Goal: Information Seeking & Learning: Learn about a topic

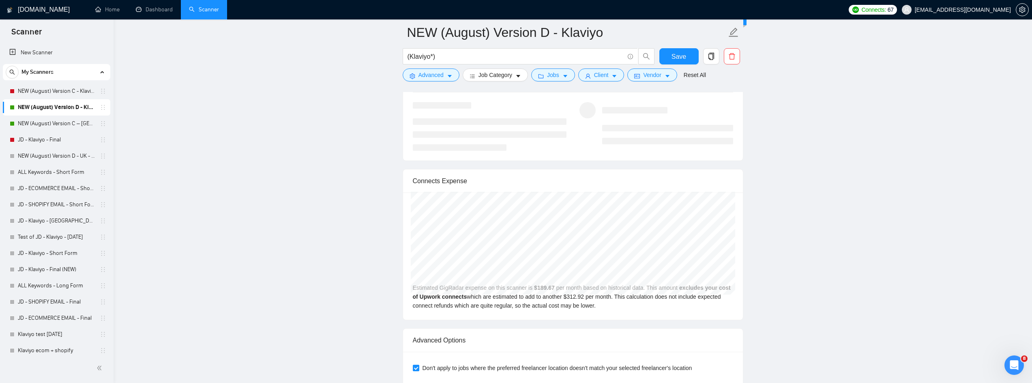
scroll to position [1865, 0]
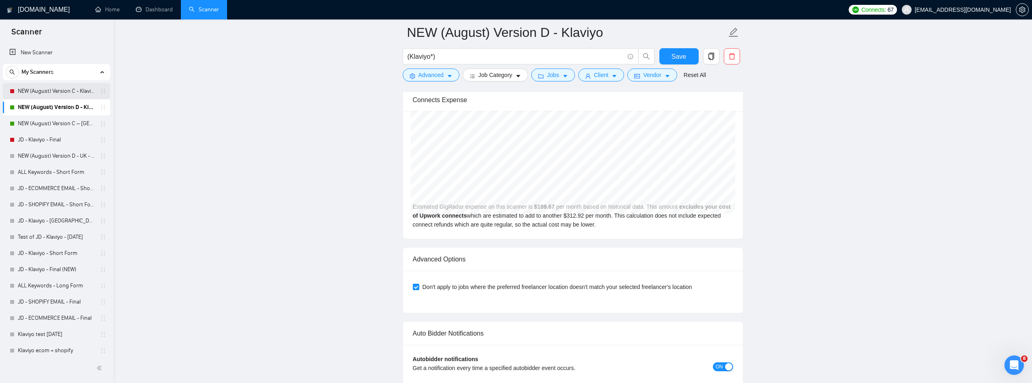
click at [68, 94] on link "NEW (August) Version C - Klaviyo" at bounding box center [56, 91] width 77 height 16
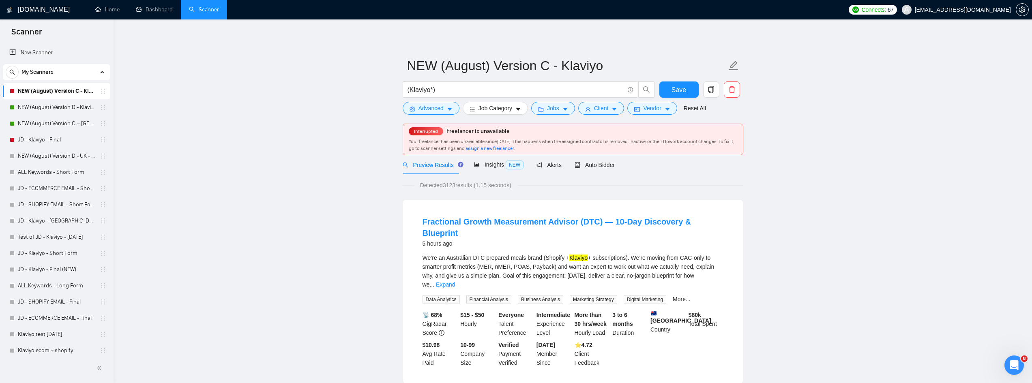
scroll to position [41, 0]
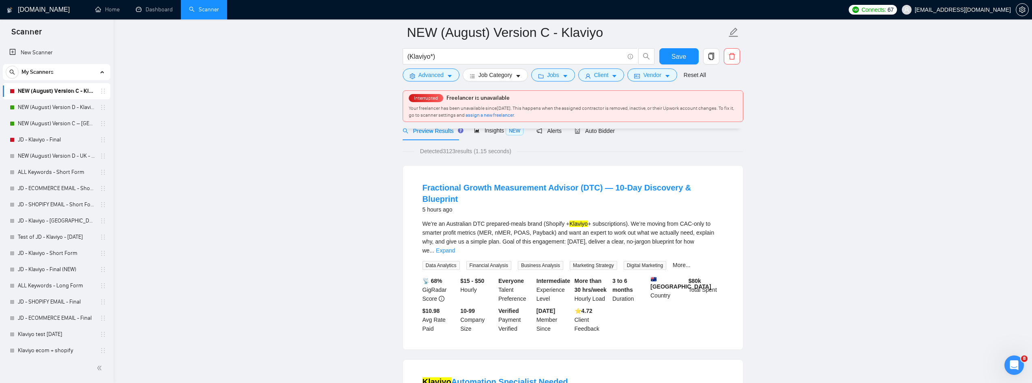
click at [514, 118] on span "assign a new freelancer" at bounding box center [489, 115] width 48 height 6
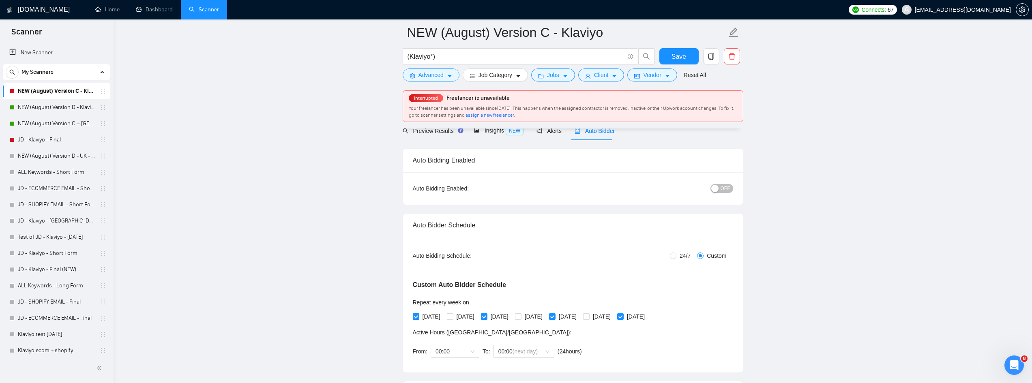
radio input "false"
radio input "true"
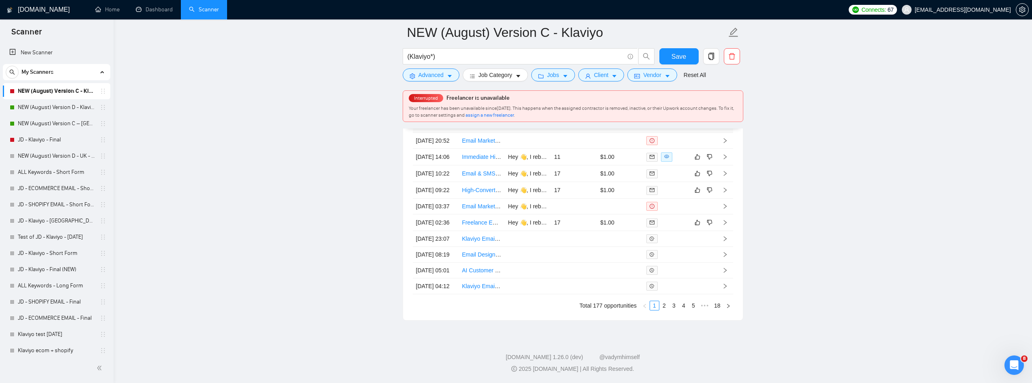
scroll to position [2392, 0]
click at [675, 310] on link "3" at bounding box center [673, 305] width 9 height 9
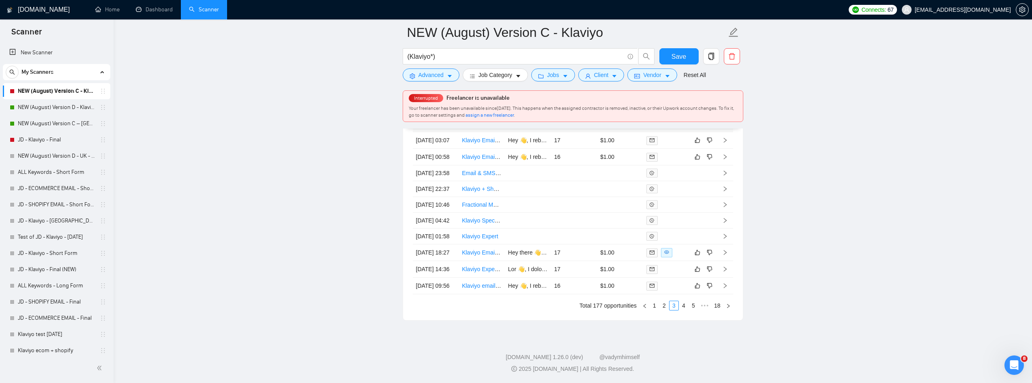
click at [683, 310] on link "4" at bounding box center [683, 305] width 9 height 9
click at [681, 310] on link "5" at bounding box center [683, 305] width 9 height 9
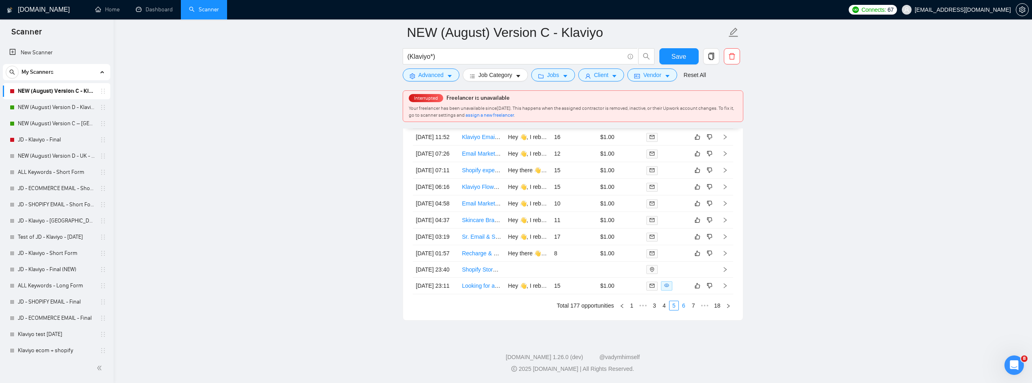
click at [680, 310] on link "6" at bounding box center [683, 305] width 9 height 9
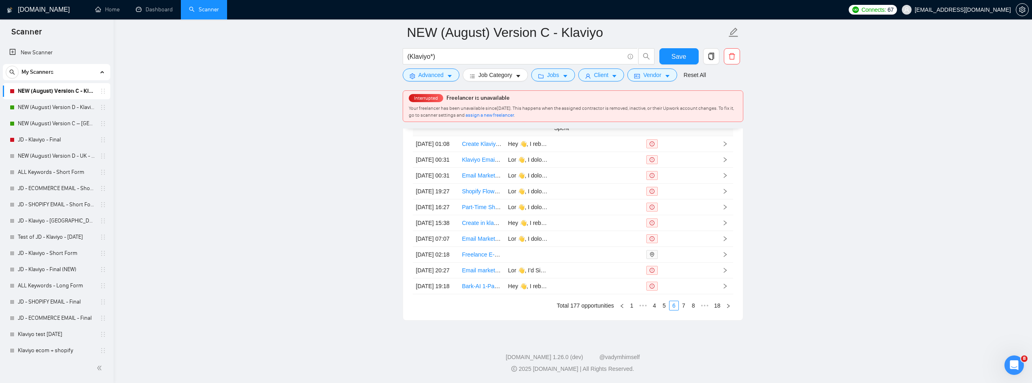
scroll to position [2417, 0]
click at [667, 304] on link "5" at bounding box center [664, 305] width 9 height 9
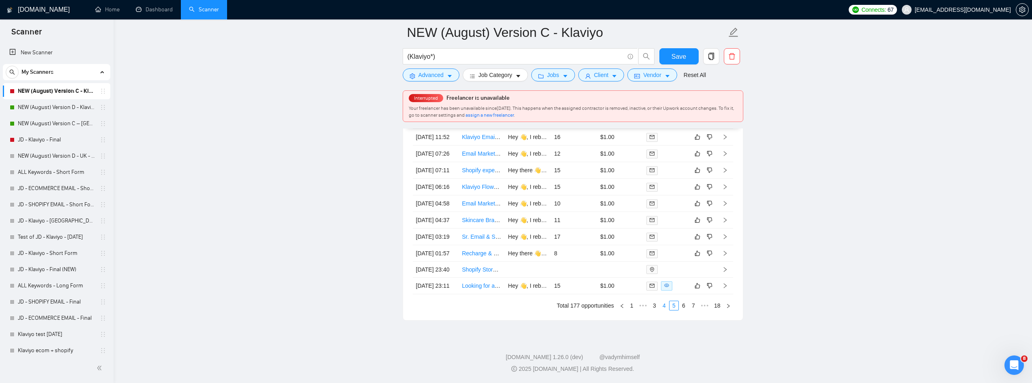
click at [663, 306] on link "4" at bounding box center [664, 305] width 9 height 9
click at [665, 307] on link "3" at bounding box center [664, 305] width 9 height 9
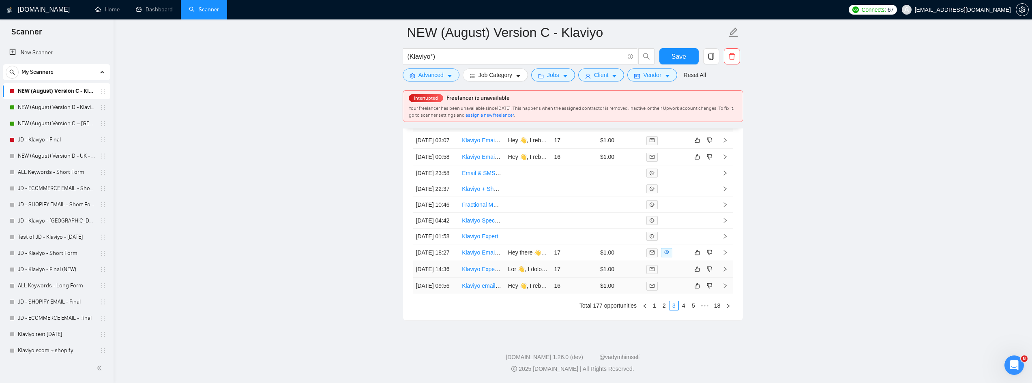
scroll to position [2336, 0]
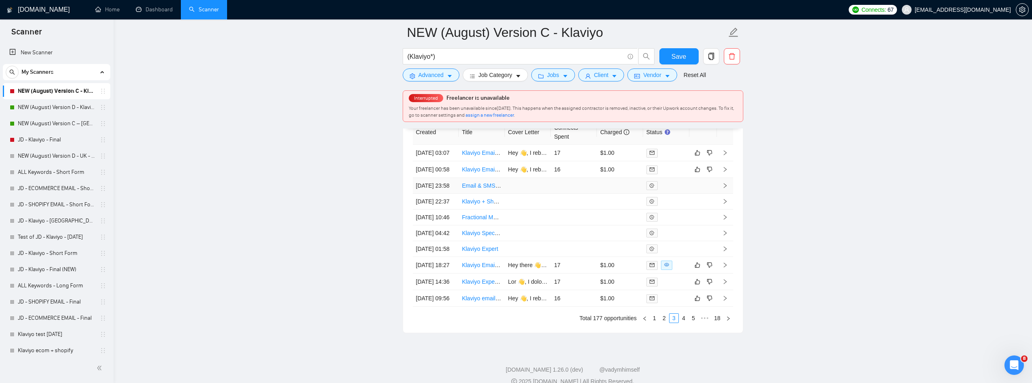
scroll to position [2417, 0]
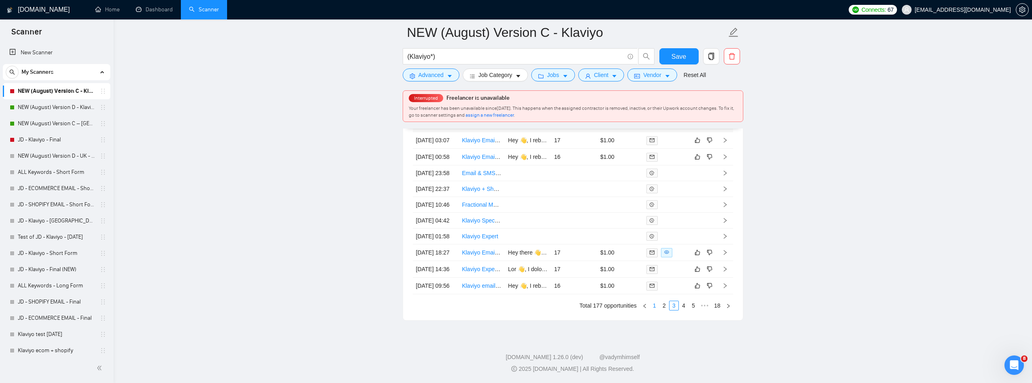
click at [651, 306] on link "1" at bounding box center [654, 305] width 9 height 9
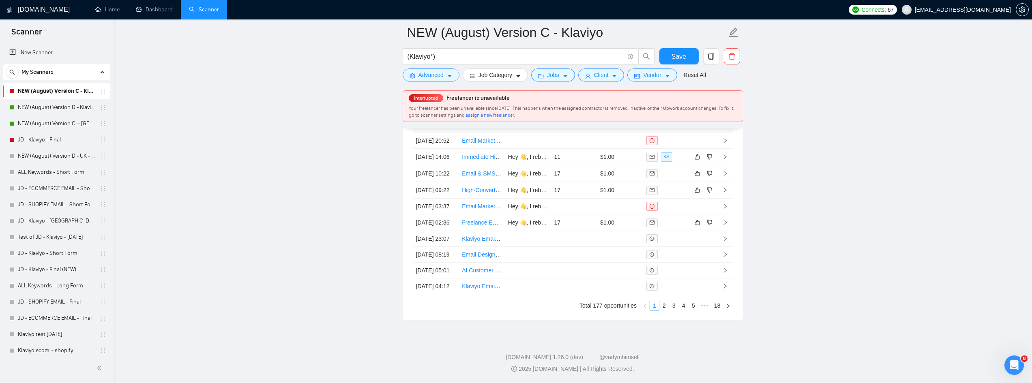
click at [662, 308] on link "2" at bounding box center [664, 305] width 9 height 9
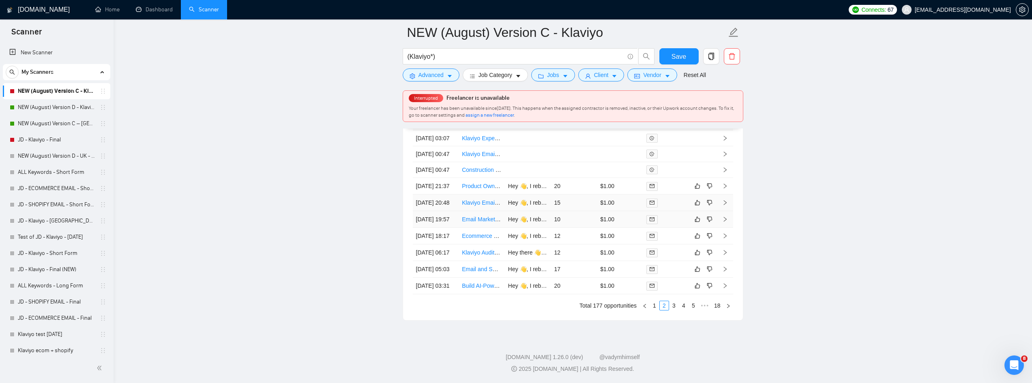
scroll to position [2377, 0]
click at [673, 310] on link "3" at bounding box center [673, 305] width 9 height 9
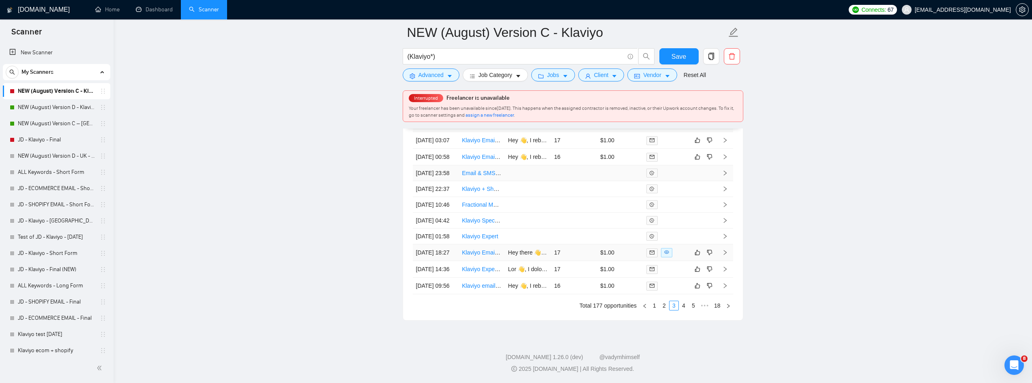
scroll to position [2417, 0]
click at [682, 306] on link "4" at bounding box center [683, 305] width 9 height 9
click at [683, 310] on link "5" at bounding box center [683, 305] width 9 height 9
click at [686, 310] on link "6" at bounding box center [683, 305] width 9 height 9
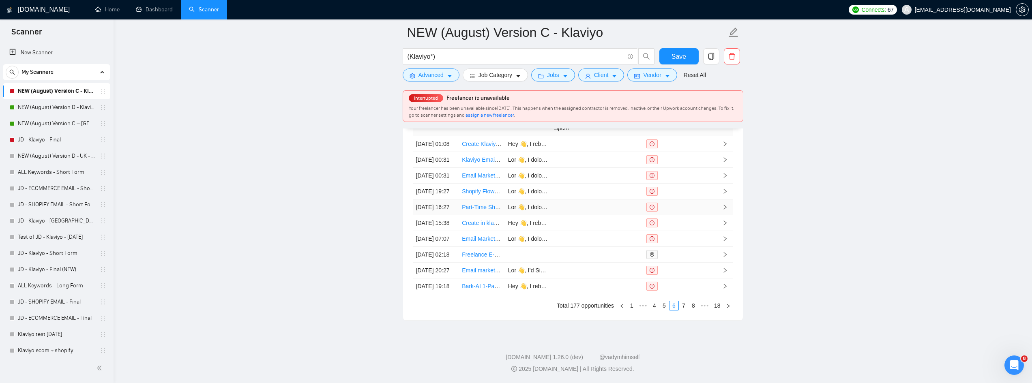
scroll to position [2417, 0]
drag, startPoint x: 176, startPoint y: 192, endPoint x: 179, endPoint y: 194, distance: 4.2
click at [664, 306] on link "5" at bounding box center [664, 305] width 9 height 9
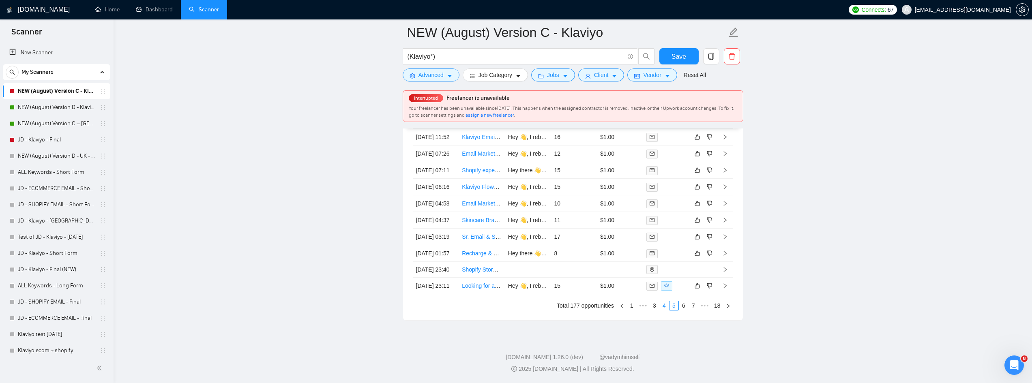
click at [664, 305] on link "4" at bounding box center [664, 305] width 9 height 9
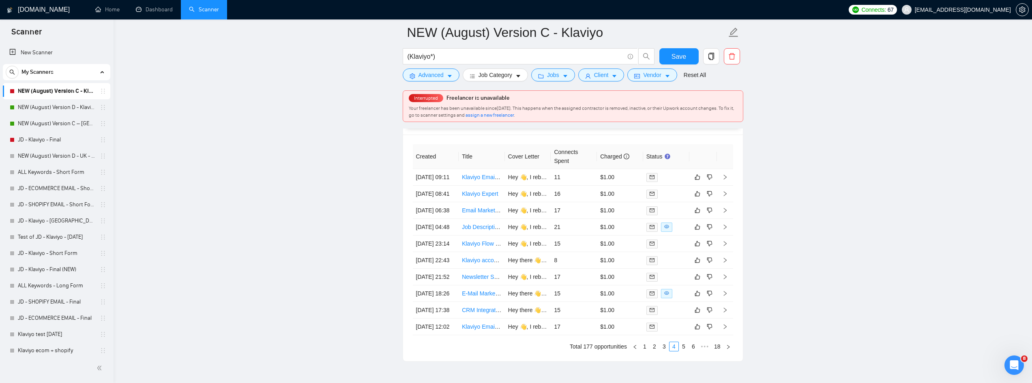
scroll to position [2377, 0]
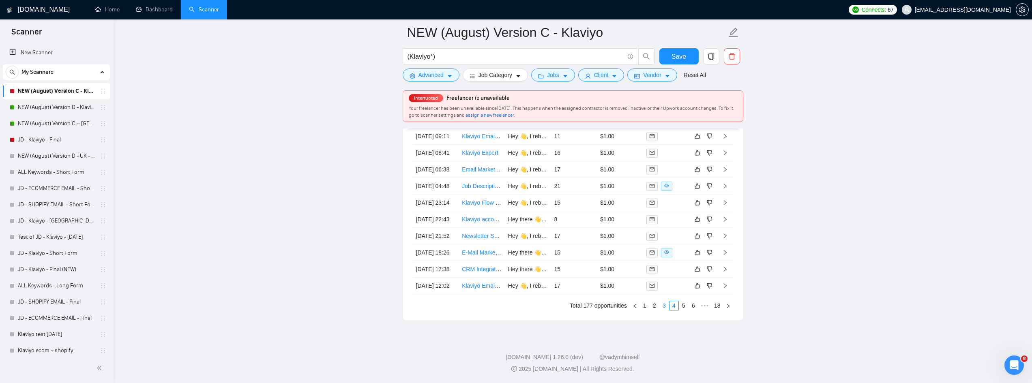
click at [664, 310] on link "3" at bounding box center [664, 305] width 9 height 9
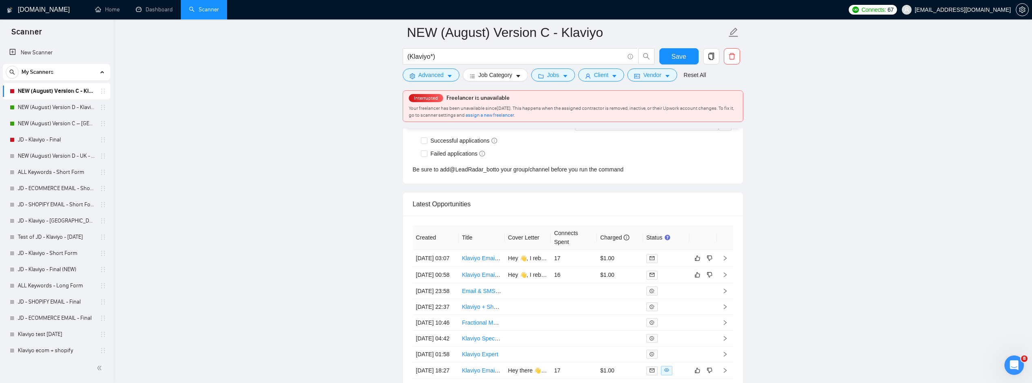
scroll to position [2417, 0]
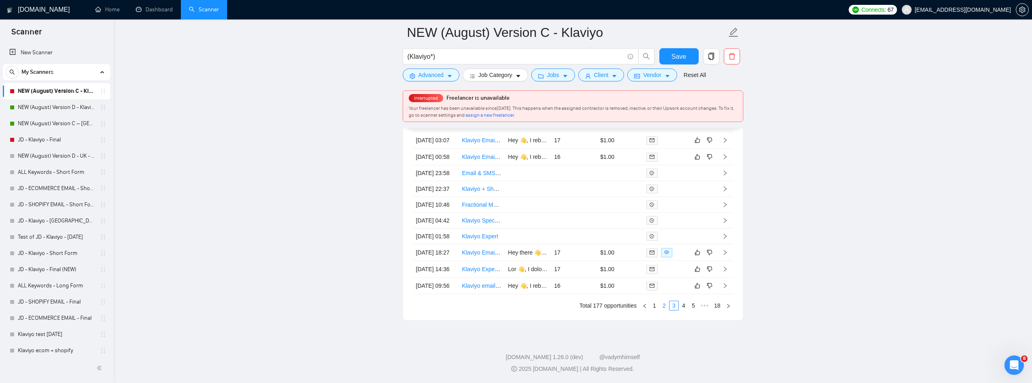
click at [663, 309] on link "2" at bounding box center [664, 305] width 9 height 9
click at [656, 306] on link "1" at bounding box center [654, 305] width 9 height 9
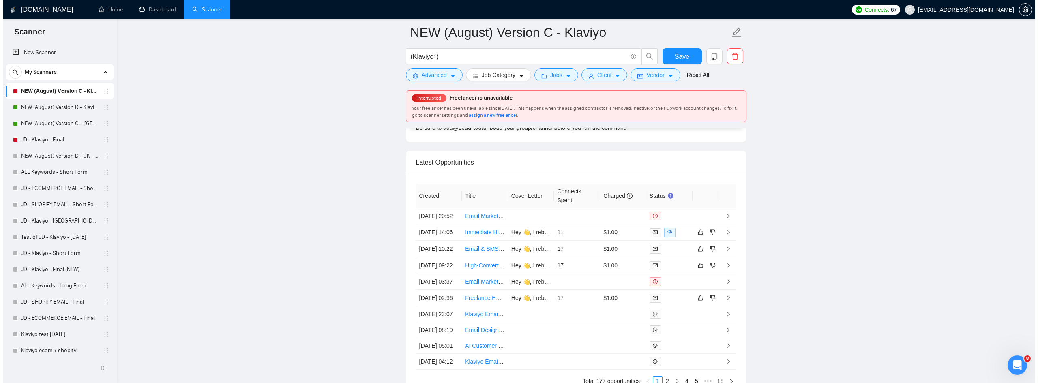
scroll to position [2296, 0]
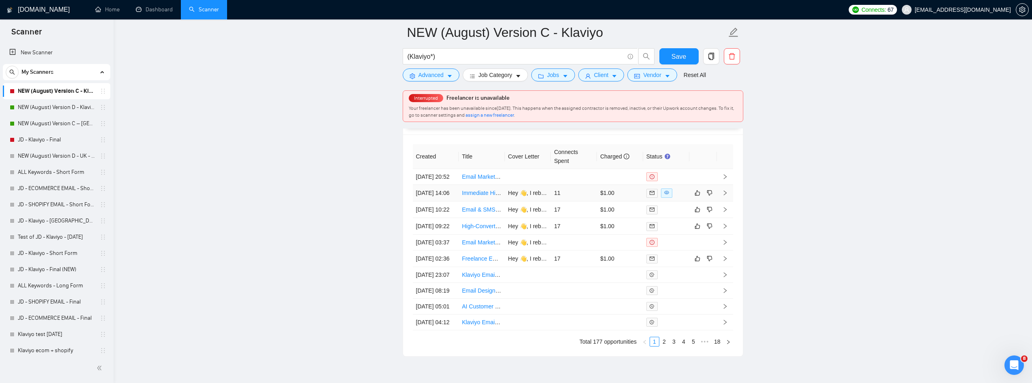
click at [463, 196] on link "Immediate Hire: Graphic Designer (Beauty & Wellness, Email + Klaviyo" at bounding box center [551, 193] width 179 height 6
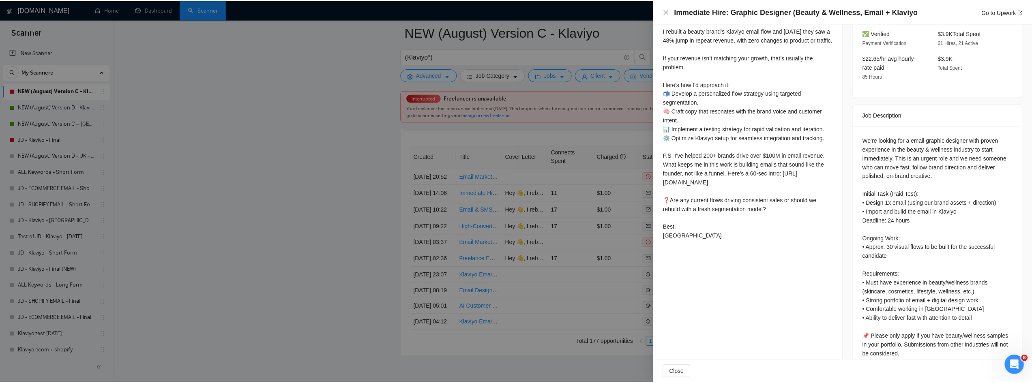
scroll to position [249, 0]
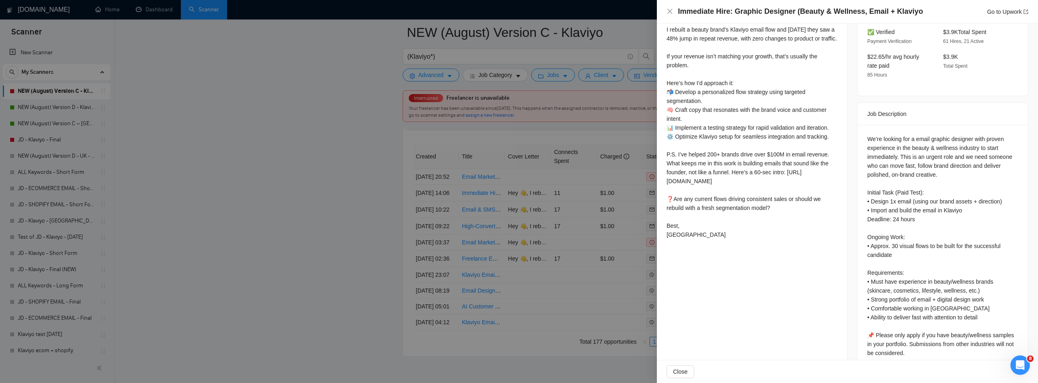
click at [278, 269] on div at bounding box center [519, 191] width 1038 height 383
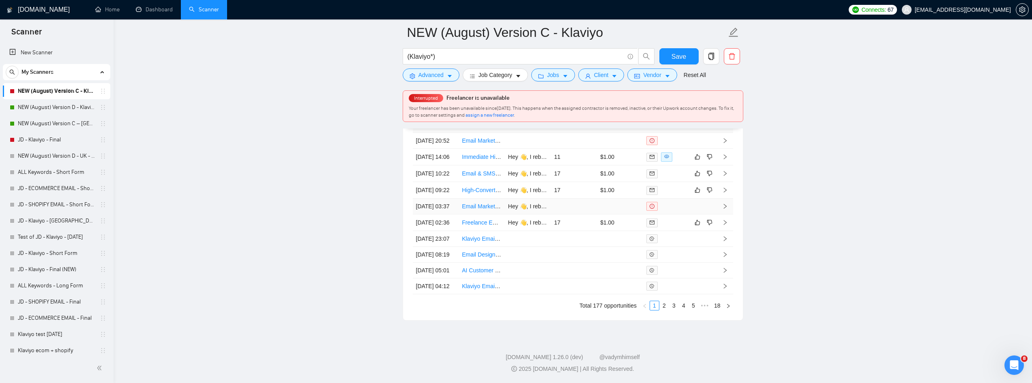
scroll to position [2417, 0]
click at [666, 309] on link "2" at bounding box center [664, 305] width 9 height 9
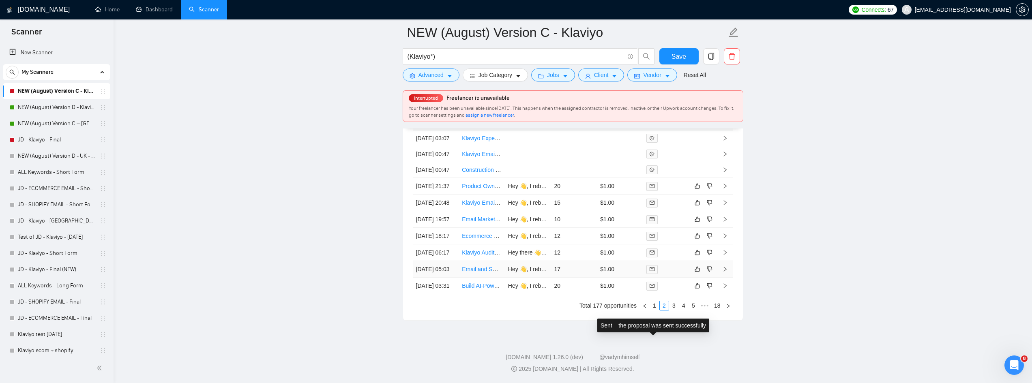
click at [651, 267] on icon "mail" at bounding box center [651, 269] width 5 height 5
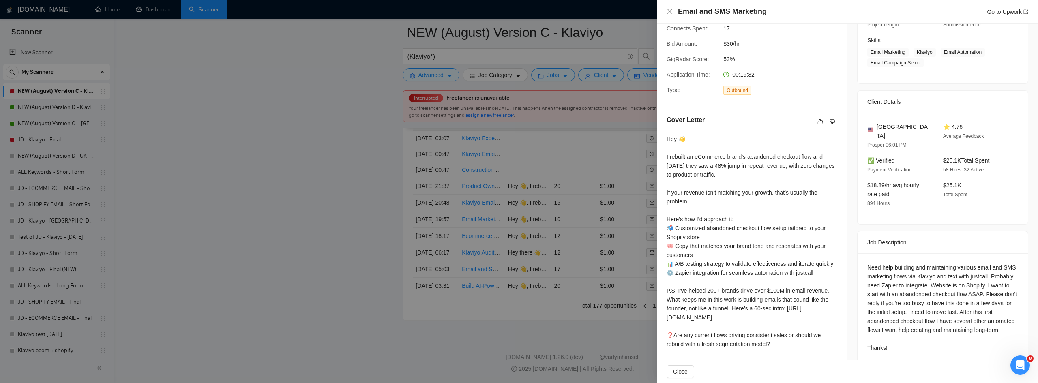
scroll to position [159, 0]
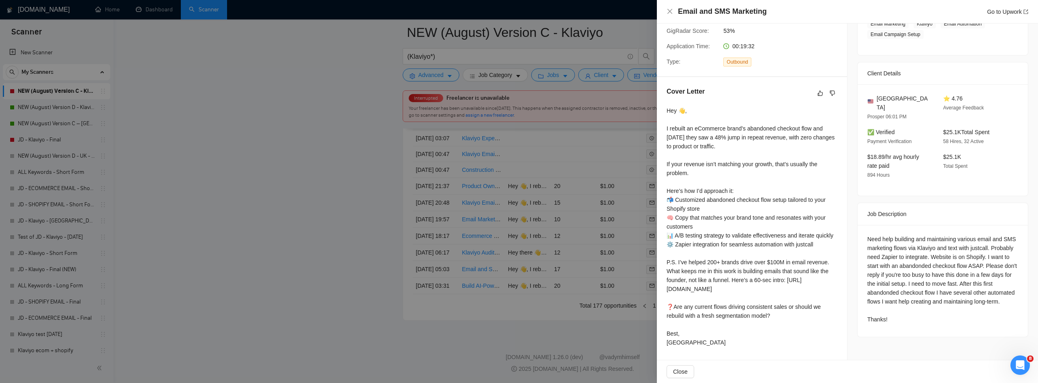
drag, startPoint x: 356, startPoint y: 318, endPoint x: 808, endPoint y: 1, distance: 552.0
click at [356, 318] on div at bounding box center [519, 191] width 1038 height 383
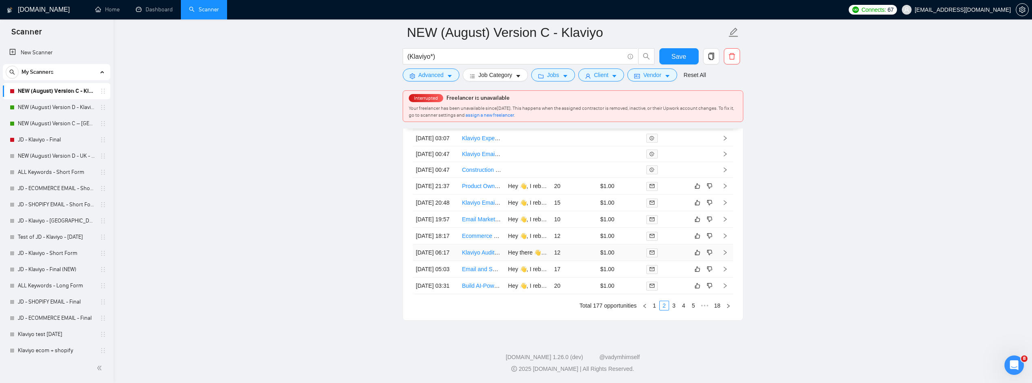
click at [486, 249] on link "Klaviyo Audit + Optimizations" at bounding box center [498, 252] width 73 height 6
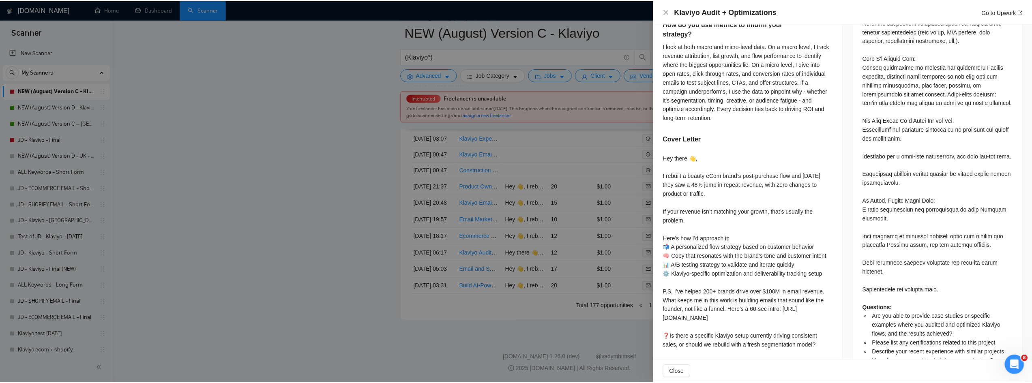
scroll to position [538, 0]
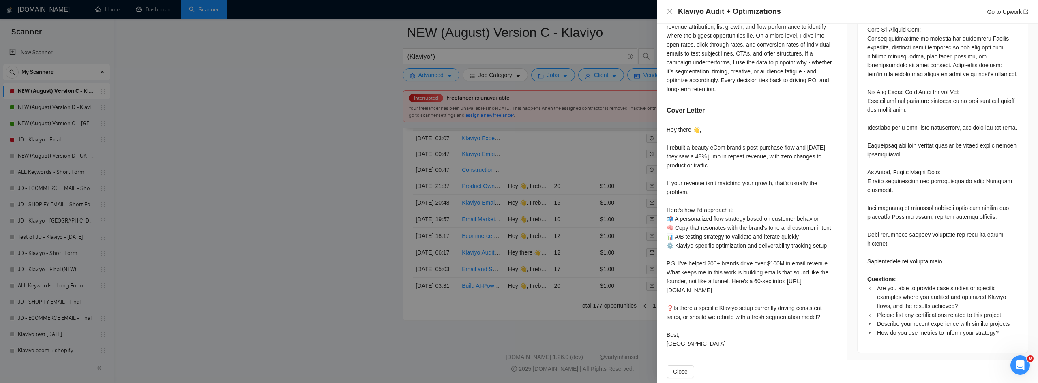
click at [306, 195] on div at bounding box center [519, 191] width 1038 height 383
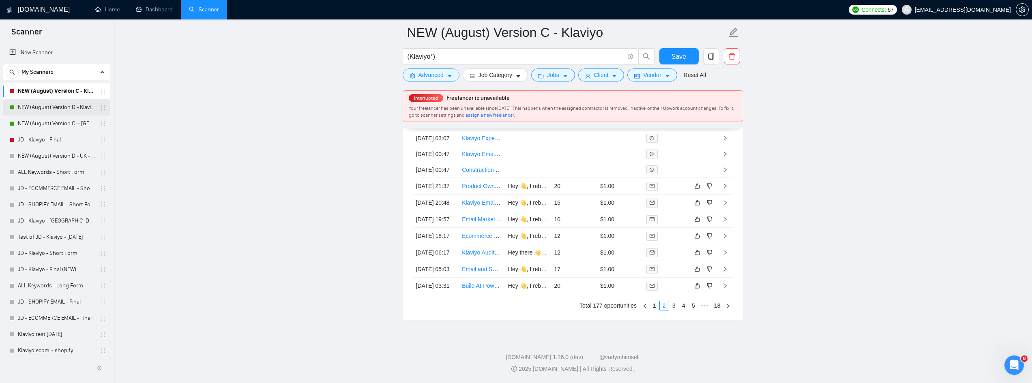
click at [52, 109] on link "NEW (August) Version D - Klaviyo" at bounding box center [56, 107] width 77 height 16
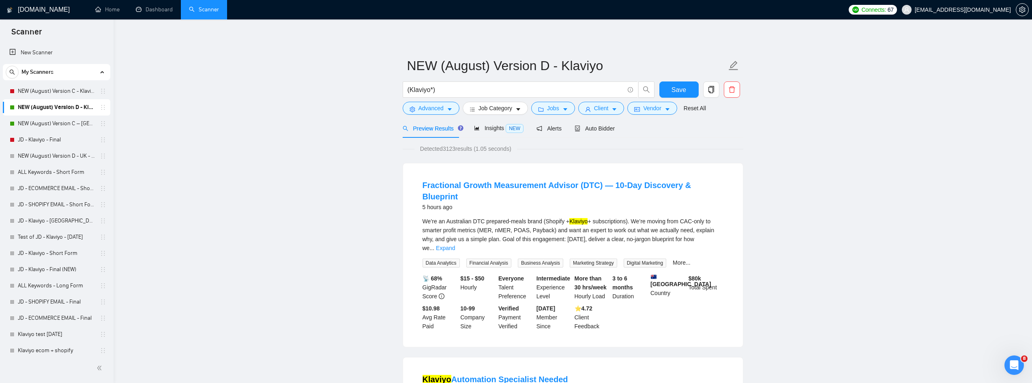
click at [588, 133] on div "Auto Bidder" at bounding box center [594, 128] width 40 height 9
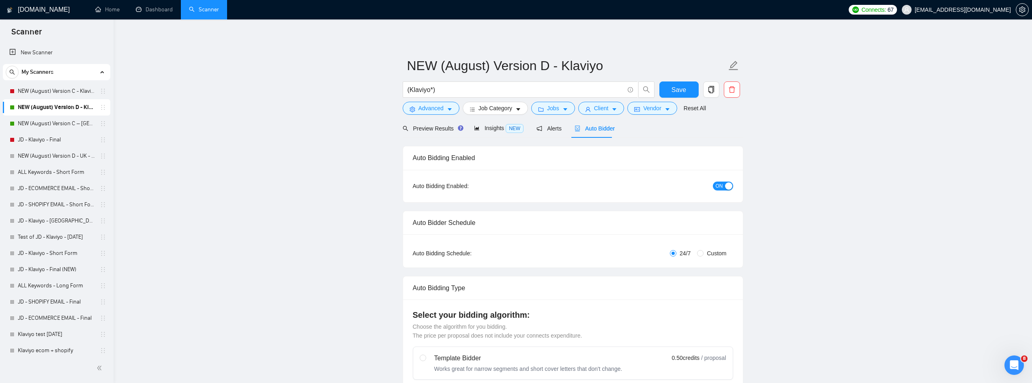
radio input "false"
radio input "true"
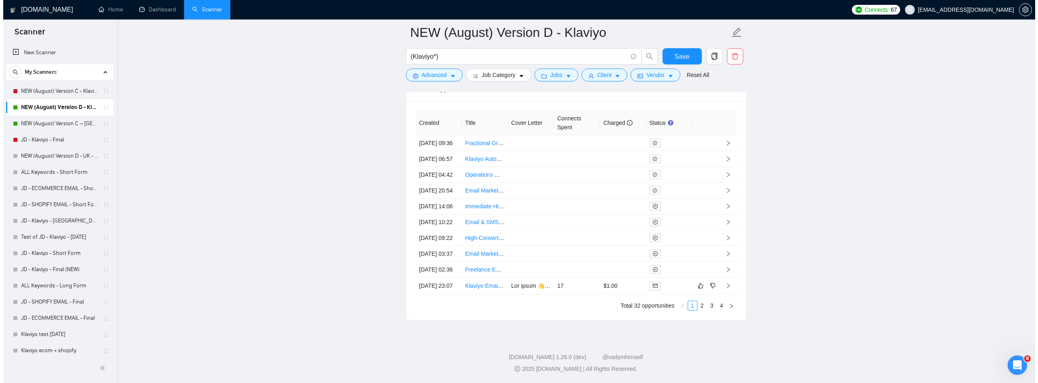
scroll to position [2381, 0]
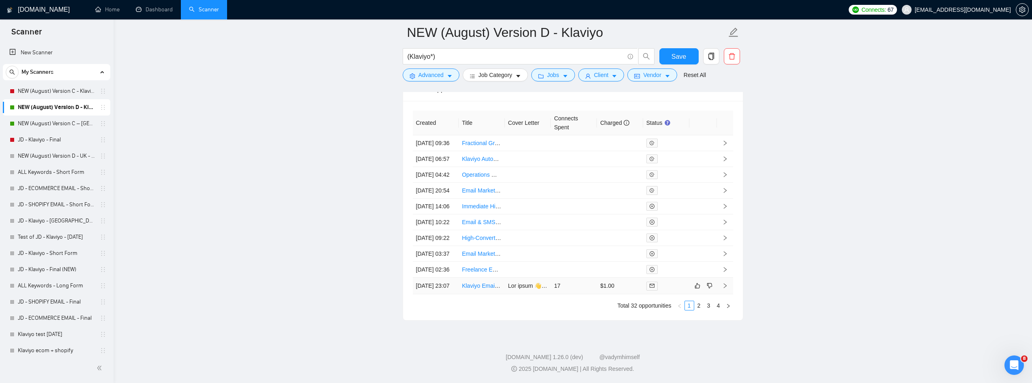
click at [480, 283] on link "Klaviyo Email Marketing Expert" at bounding box center [501, 286] width 79 height 6
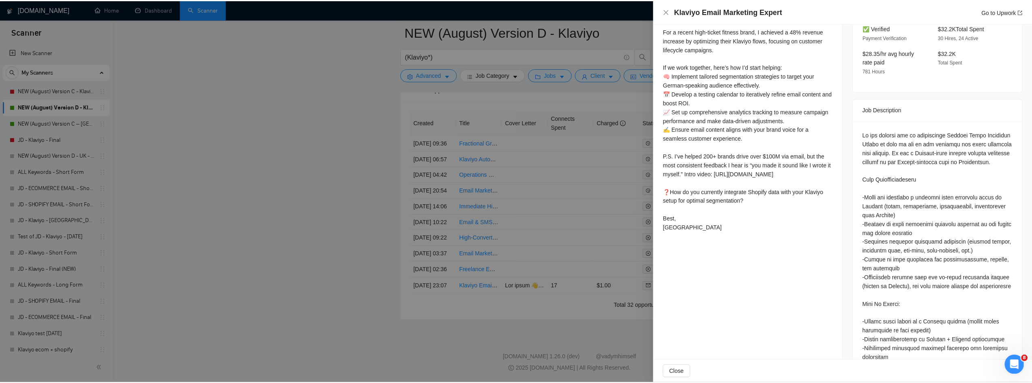
scroll to position [315, 0]
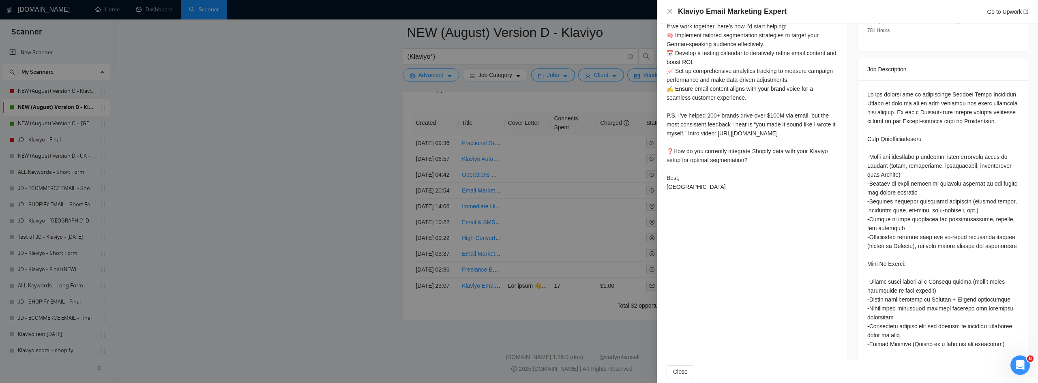
click at [319, 191] on div at bounding box center [519, 191] width 1038 height 383
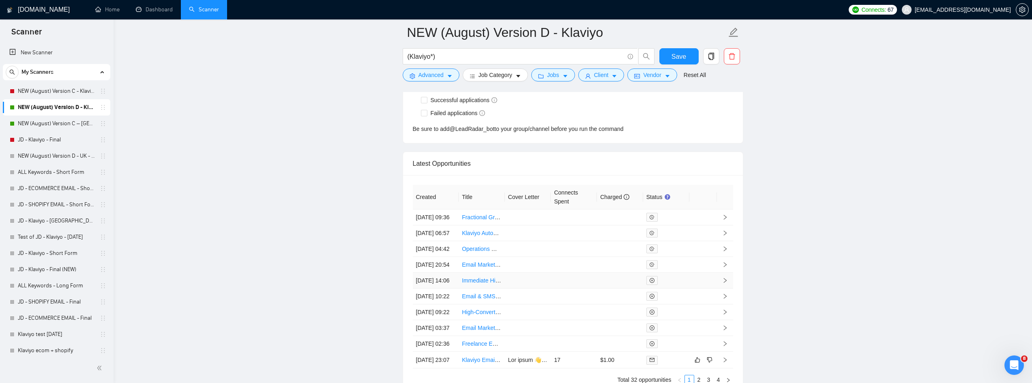
scroll to position [2381, 0]
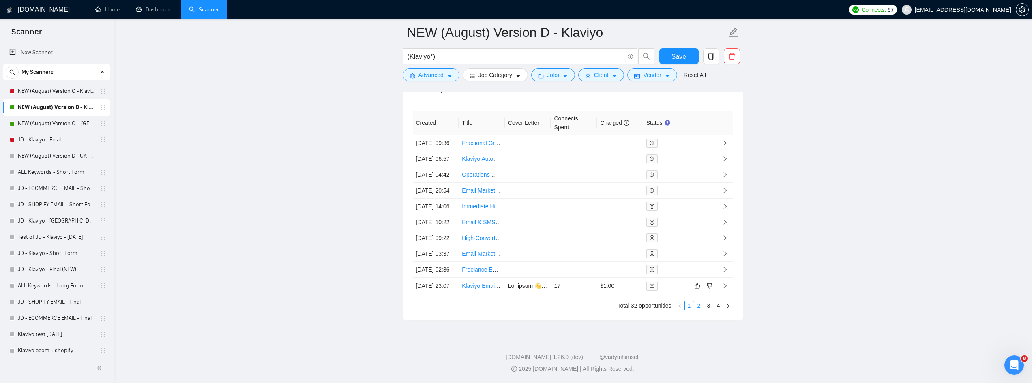
click at [696, 307] on link "2" at bounding box center [698, 305] width 9 height 9
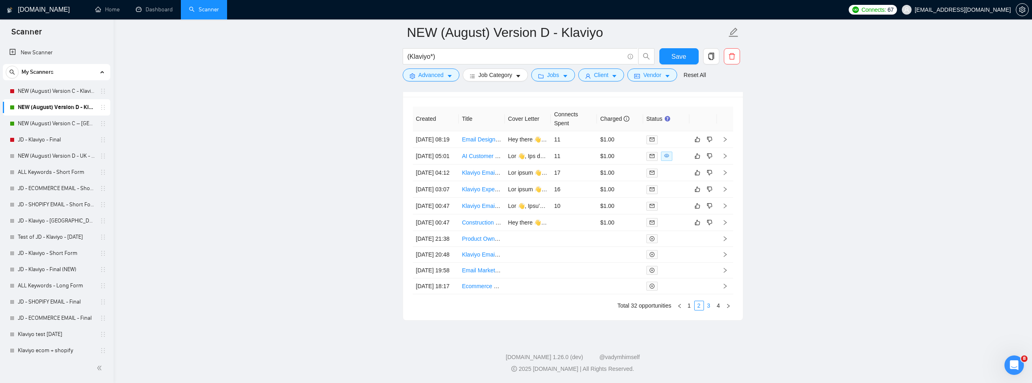
click at [708, 306] on link "3" at bounding box center [708, 305] width 9 height 9
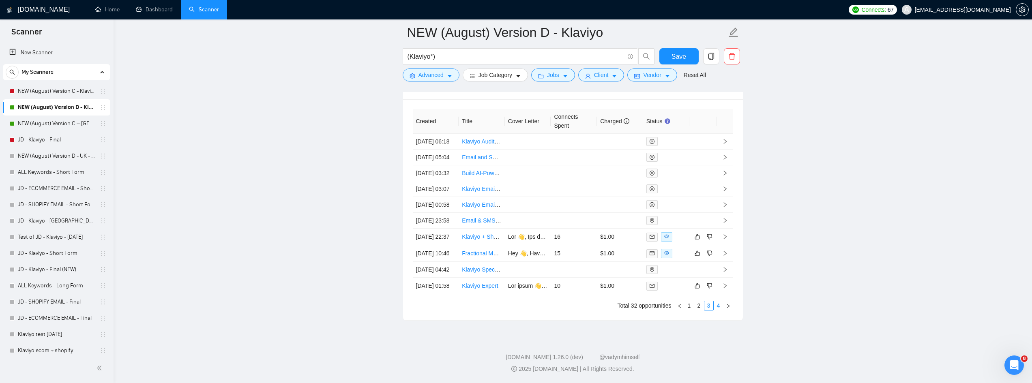
click at [720, 306] on link "4" at bounding box center [718, 305] width 9 height 9
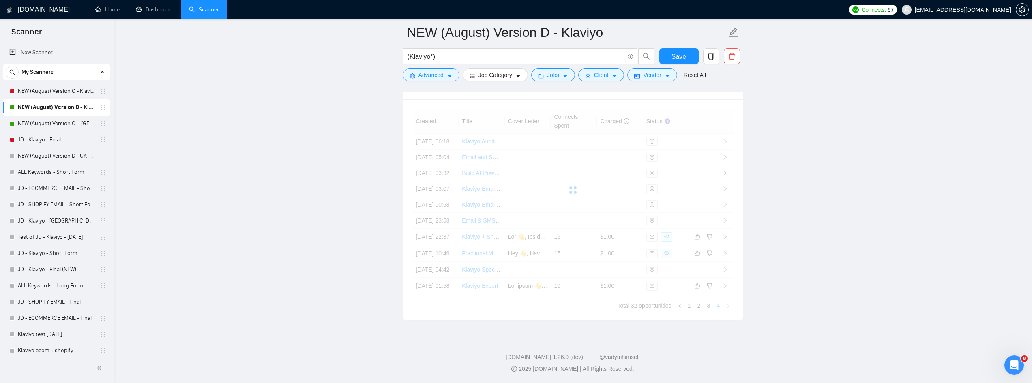
scroll to position [2183, 0]
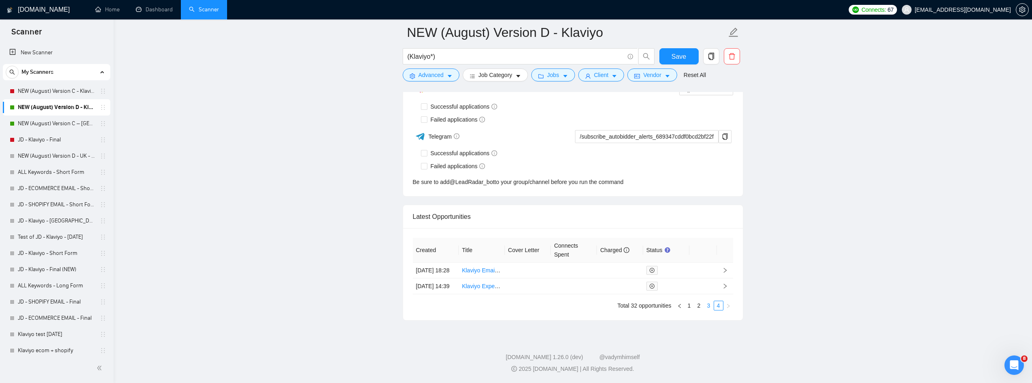
click at [709, 306] on link "3" at bounding box center [708, 305] width 9 height 9
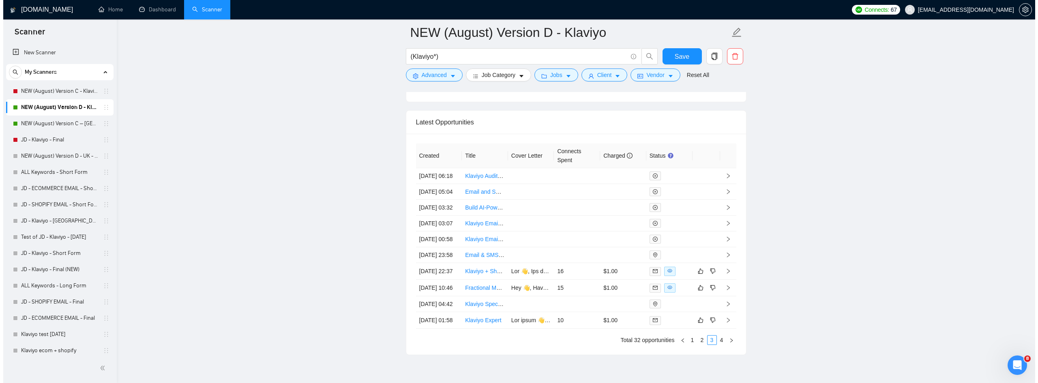
scroll to position [2381, 0]
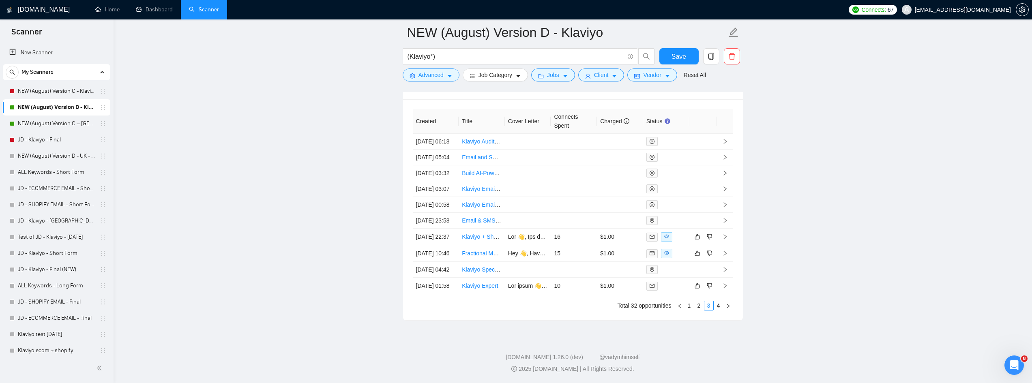
click at [481, 250] on link "Fractional Marketing & Content Hire for Growing Dog-Lover Apparel Brand" at bounding box center [555, 253] width 187 height 6
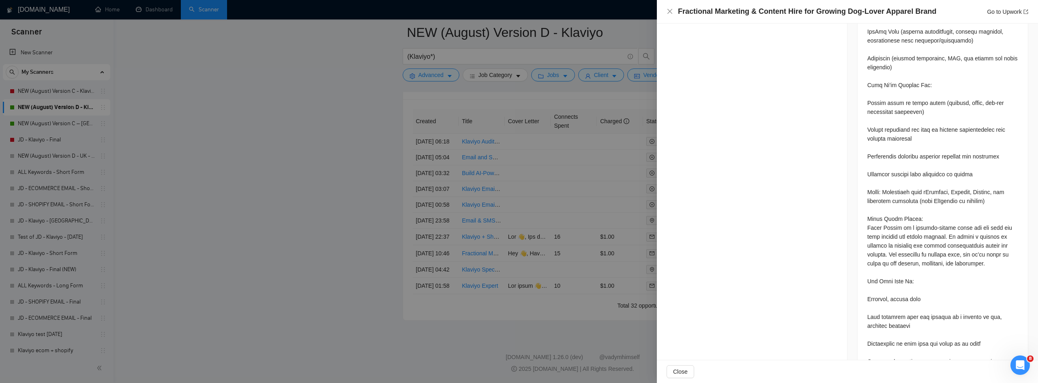
scroll to position [680, 0]
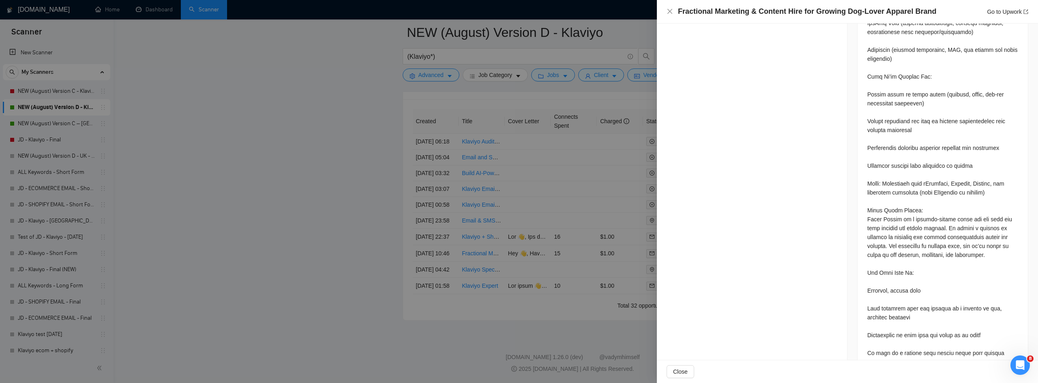
click at [335, 125] on div at bounding box center [519, 191] width 1038 height 383
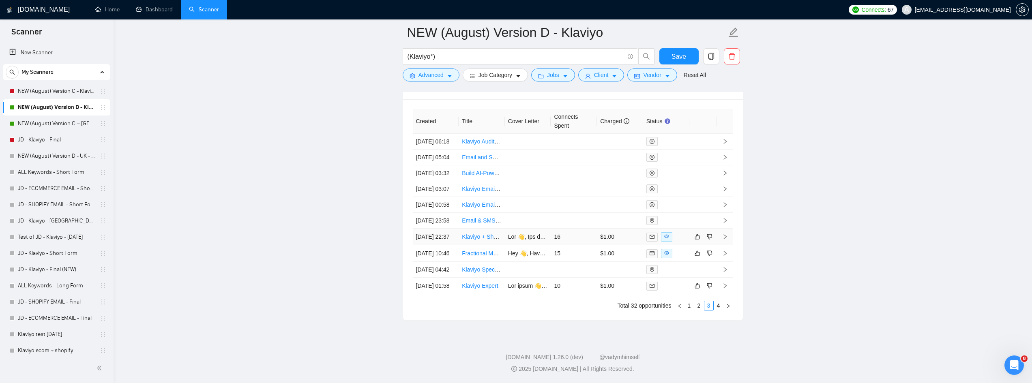
click at [490, 234] on link "Klaviyo + Shopify Expert – 1–2 Week Setup & Optimisation" at bounding box center [536, 237] width 148 height 6
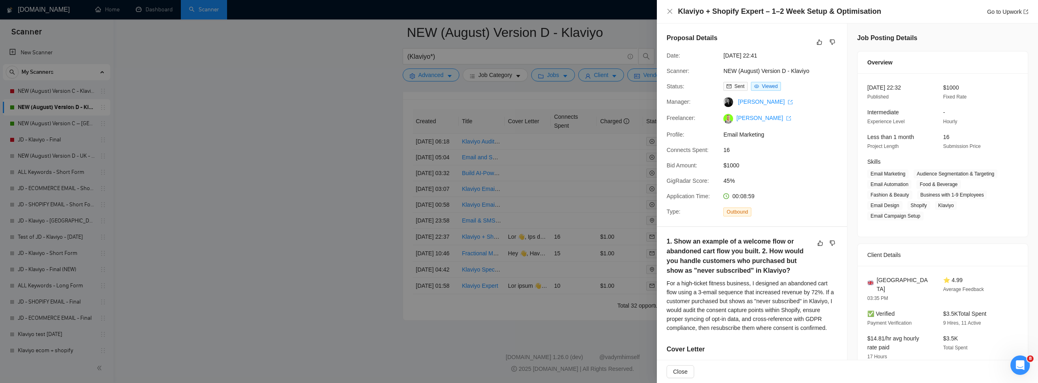
click at [170, 181] on div at bounding box center [519, 191] width 1038 height 383
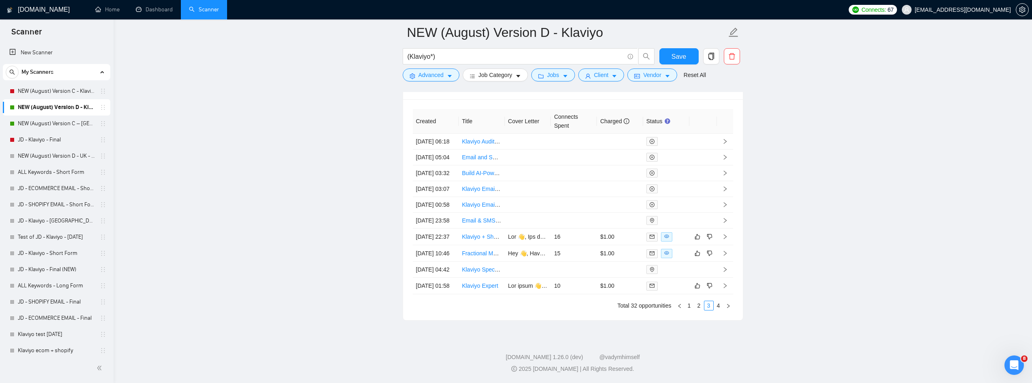
drag, startPoint x: 58, startPoint y: 124, endPoint x: 269, endPoint y: 166, distance: 215.4
click at [58, 123] on link "NEW (August) Version C – [GEOGRAPHIC_DATA] - Klaviyo" at bounding box center [56, 124] width 77 height 16
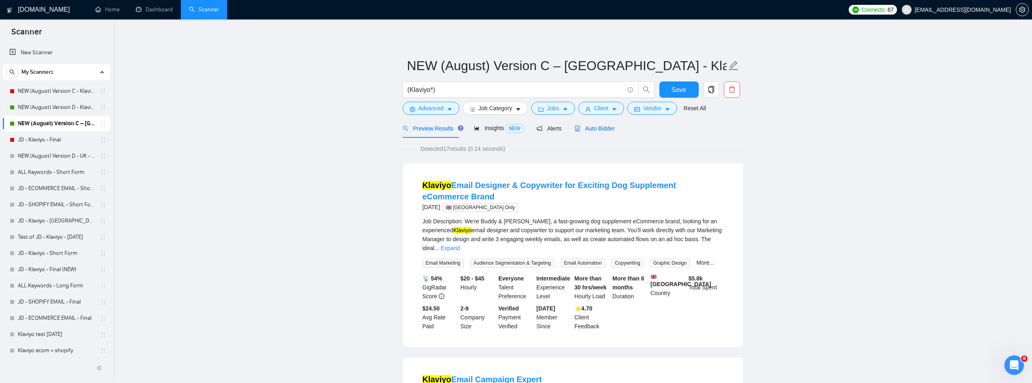
click at [585, 131] on span "Auto Bidder" at bounding box center [594, 128] width 40 height 6
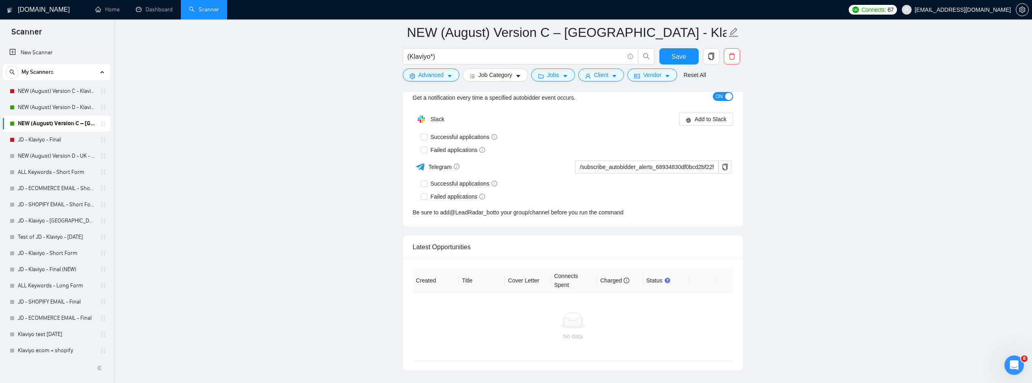
scroll to position [2070, 0]
